Goal: Check status: Check status

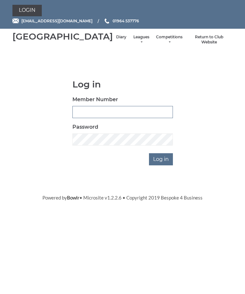
type input "0132"
click at [162, 165] on input "Log in" at bounding box center [161, 159] width 24 height 12
click at [167, 165] on input "Log in" at bounding box center [161, 159] width 24 height 12
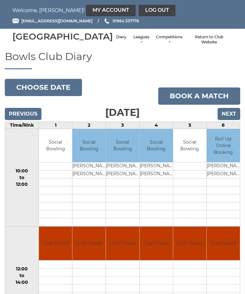
click at [234, 120] on input "Next" at bounding box center [229, 114] width 23 height 12
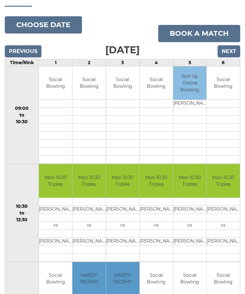
scroll to position [62, 0]
click at [235, 58] on input "Next" at bounding box center [229, 52] width 23 height 12
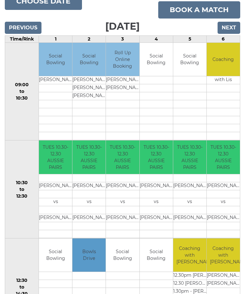
scroll to position [85, 0]
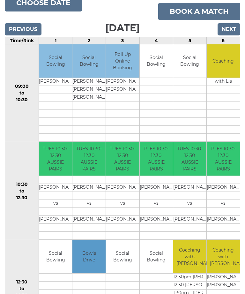
click at [234, 35] on input "Next" at bounding box center [229, 29] width 23 height 12
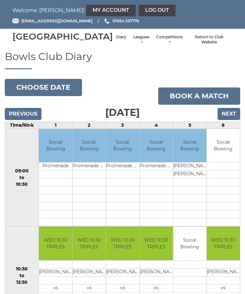
click at [233, 120] on input "Next" at bounding box center [229, 114] width 23 height 12
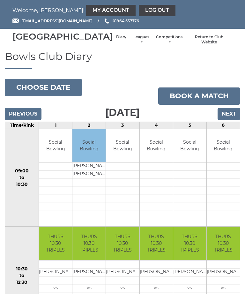
click at [234, 120] on input "Next" at bounding box center [229, 114] width 23 height 12
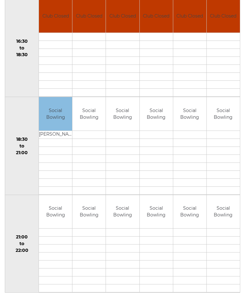
scroll to position [530, 0]
